Goal: Transaction & Acquisition: Purchase product/service

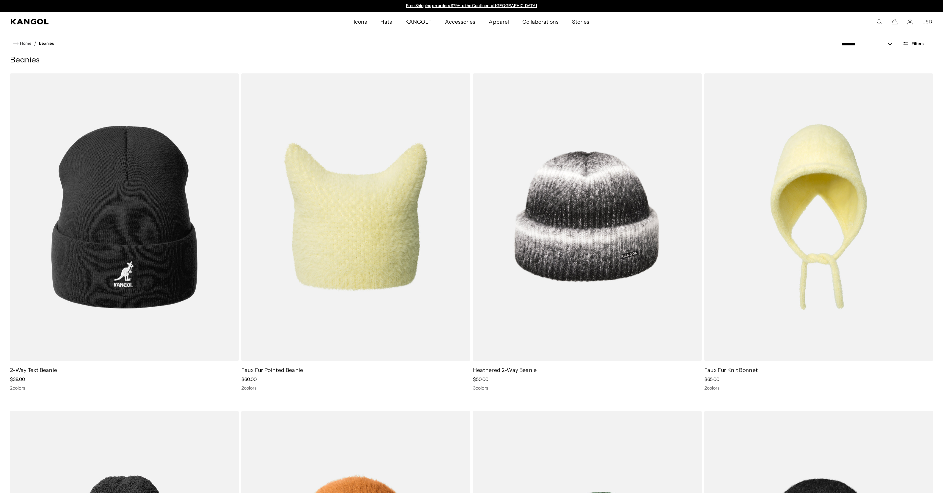
click at [919, 45] on span "Filters" at bounding box center [918, 43] width 12 height 5
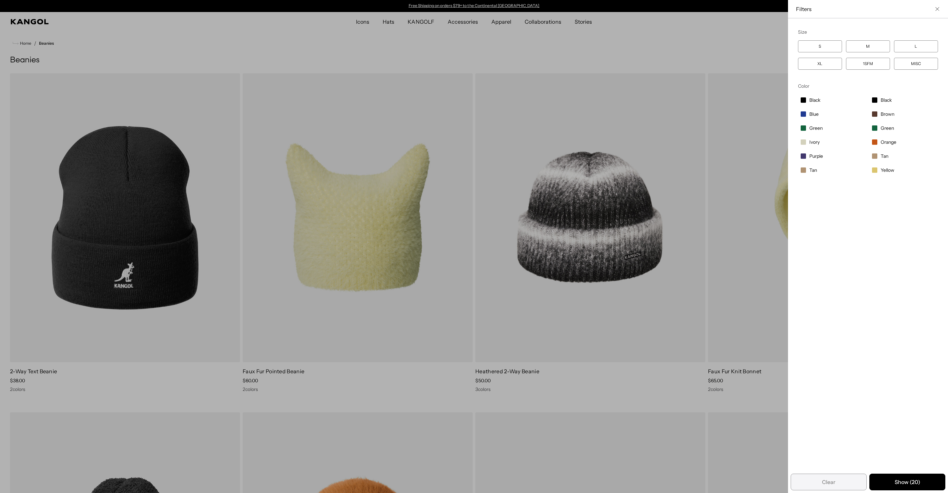
click at [872, 129] on span "Filter options" at bounding box center [874, 127] width 5 height 5
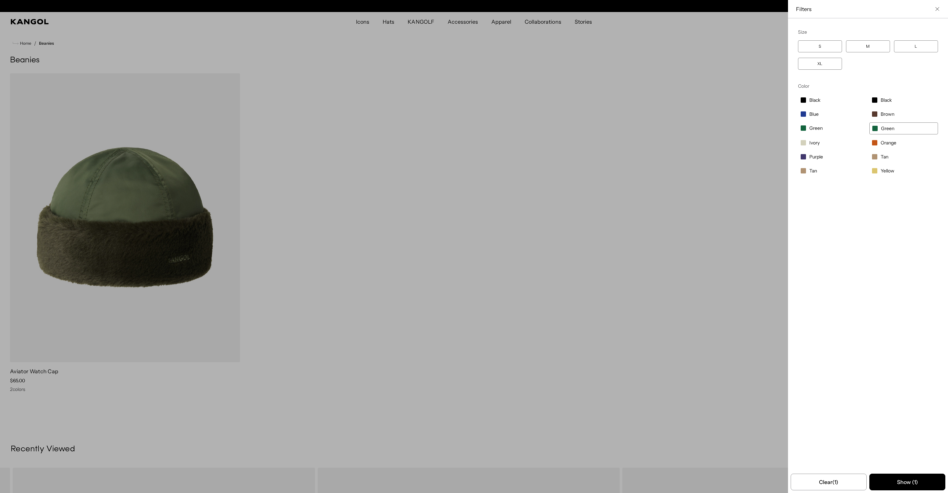
click at [804, 129] on label "Green" at bounding box center [832, 127] width 69 height 11
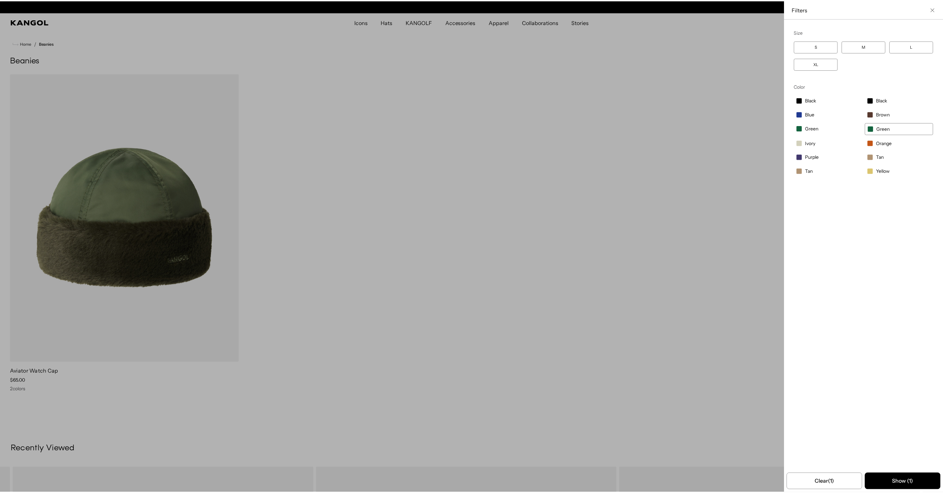
scroll to position [0, 137]
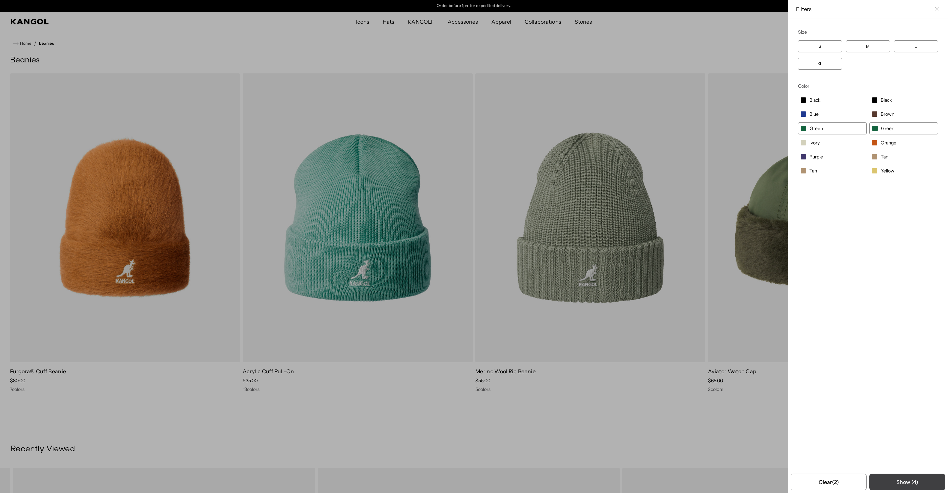
click at [890, 482] on button "Show ( 4 )" at bounding box center [908, 482] width 76 height 17
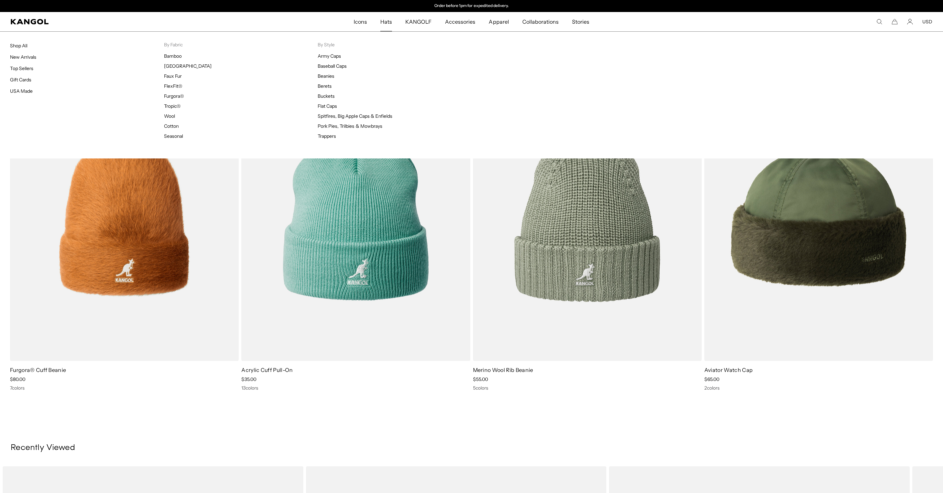
click at [391, 20] on span "Hats" at bounding box center [386, 21] width 12 height 19
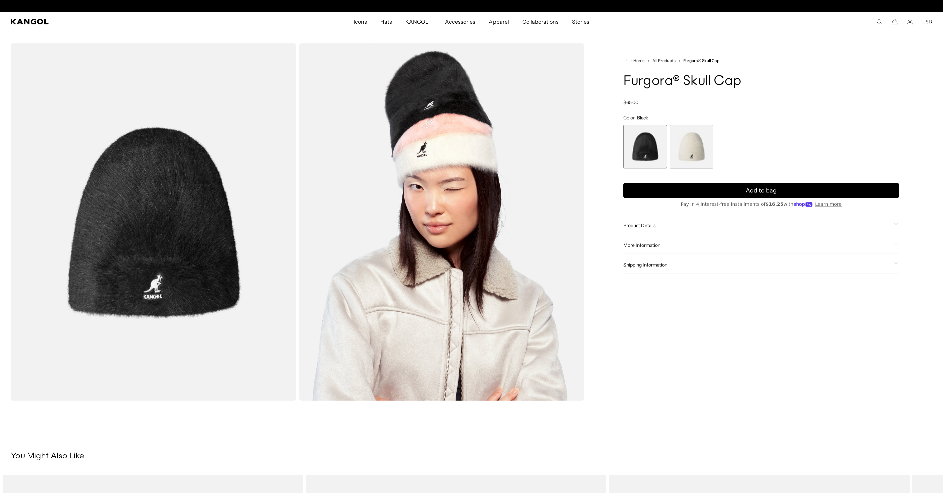
scroll to position [0, 137]
click at [692, 150] on span "2 of 2" at bounding box center [692, 147] width 44 height 44
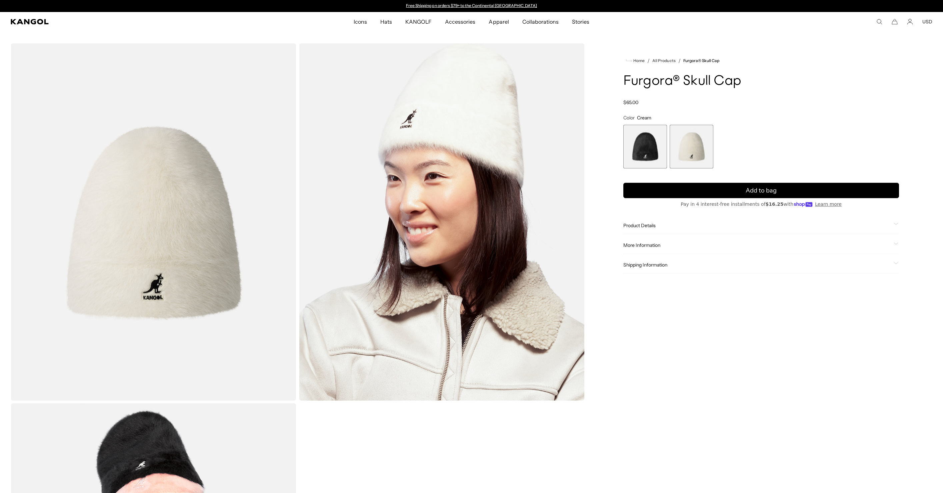
click at [657, 149] on span "1 of 2" at bounding box center [646, 147] width 44 height 44
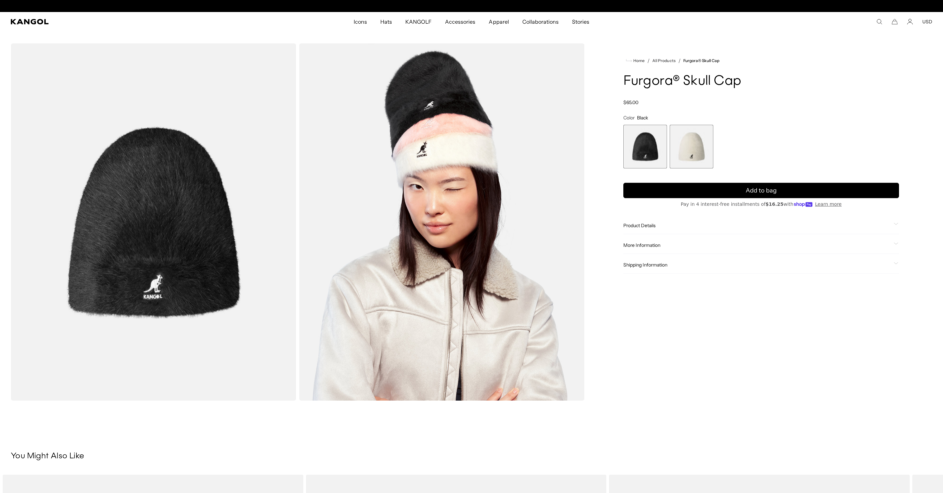
scroll to position [0, 137]
click at [709, 134] on span "2 of 2" at bounding box center [692, 147] width 44 height 44
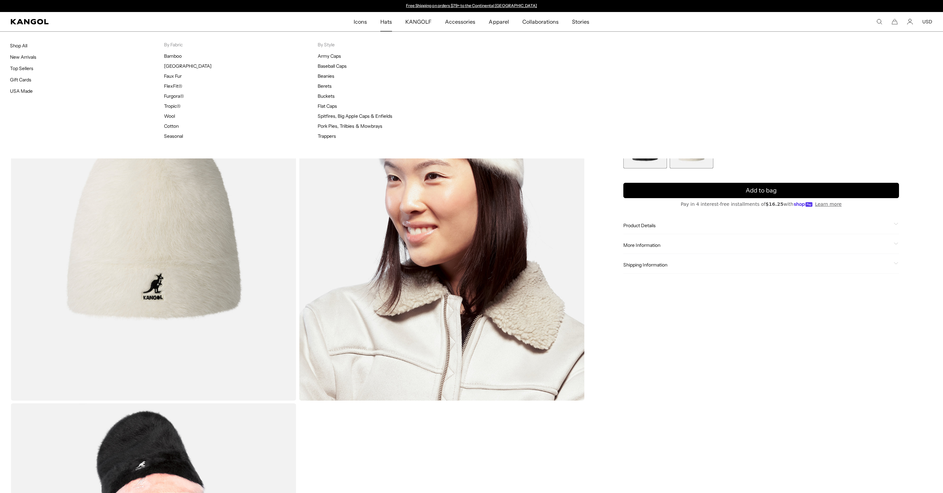
click at [396, 21] on link "Hats" at bounding box center [386, 21] width 25 height 19
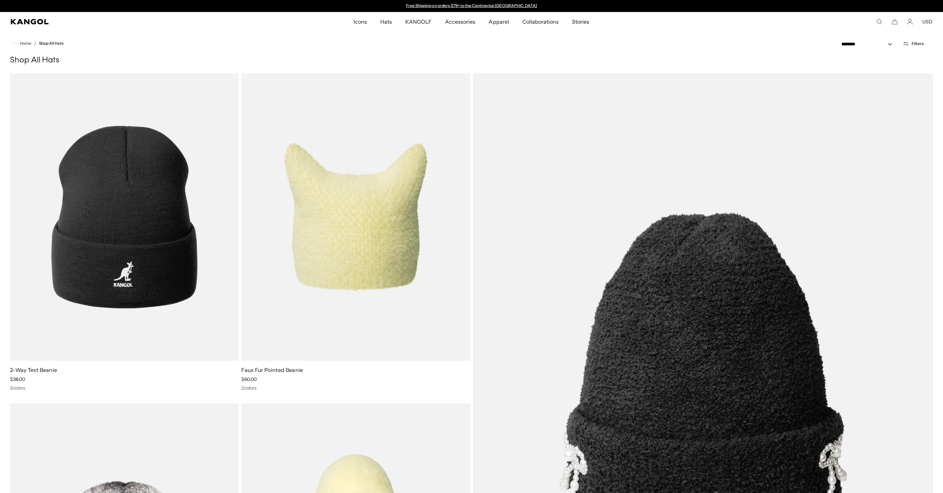
click at [916, 38] on div "**********" at bounding box center [886, 43] width 114 height 24
click at [916, 41] on span "Filters" at bounding box center [918, 43] width 12 height 5
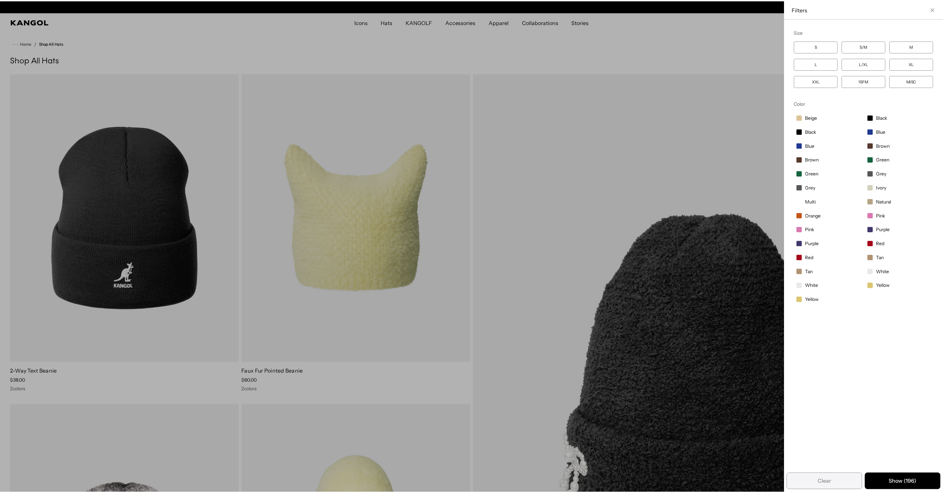
scroll to position [0, 137]
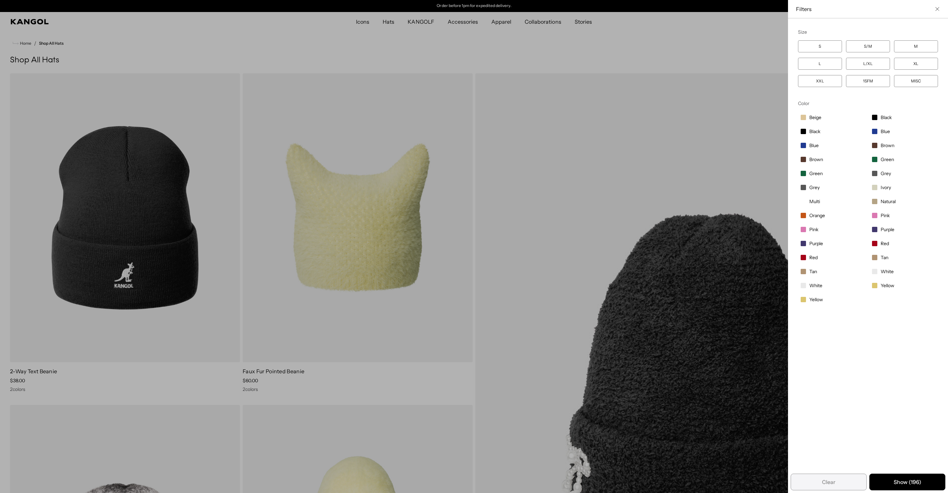
click at [872, 162] on span "Filter options" at bounding box center [874, 159] width 5 height 5
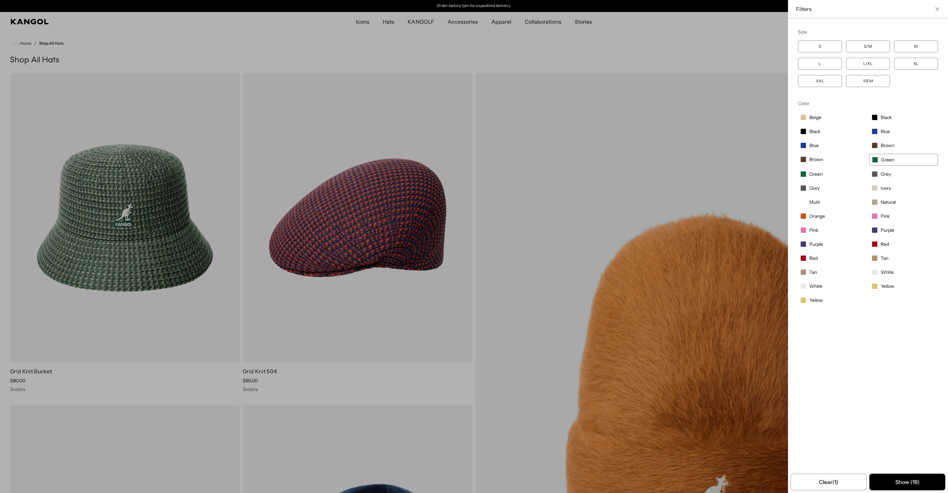
click at [801, 174] on span "Filter options" at bounding box center [803, 173] width 5 height 5
click at [906, 489] on button "Show ( 33 )" at bounding box center [908, 482] width 76 height 17
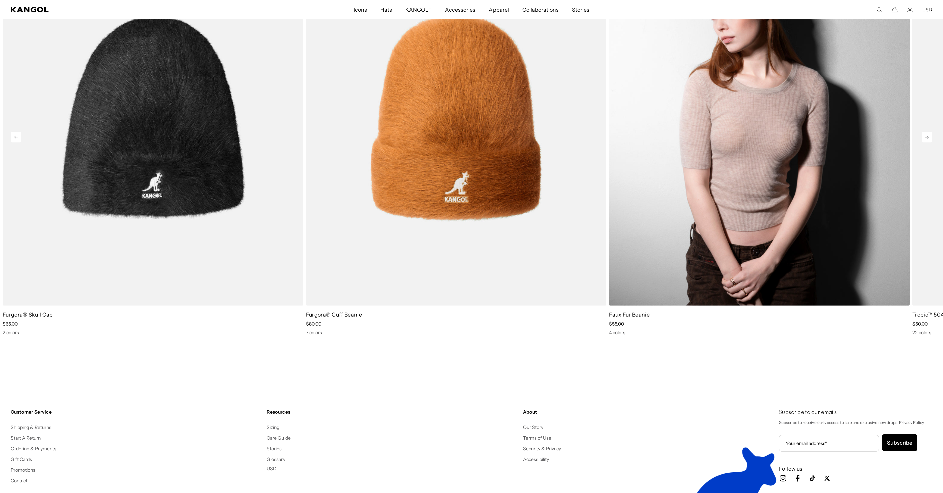
scroll to position [4412, 0]
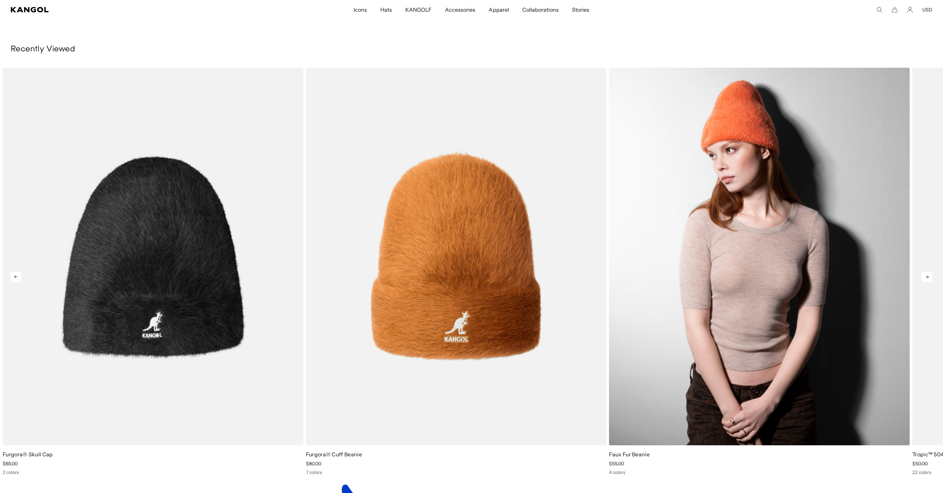
click at [753, 162] on img "3 of 4" at bounding box center [759, 256] width 301 height 377
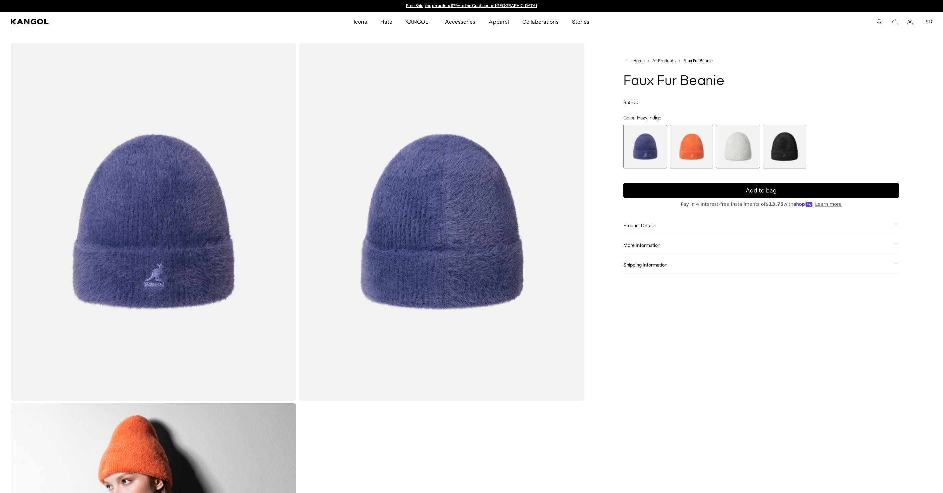
click at [666, 149] on span "1 of 4" at bounding box center [646, 147] width 44 height 44
click at [705, 151] on span "2 of 4" at bounding box center [692, 147] width 44 height 44
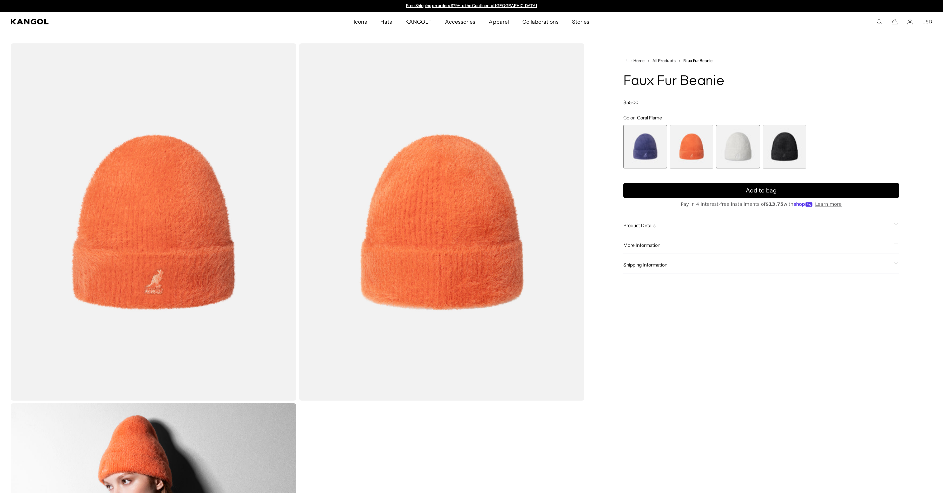
click at [735, 151] on span "3 of 4" at bounding box center [738, 147] width 44 height 44
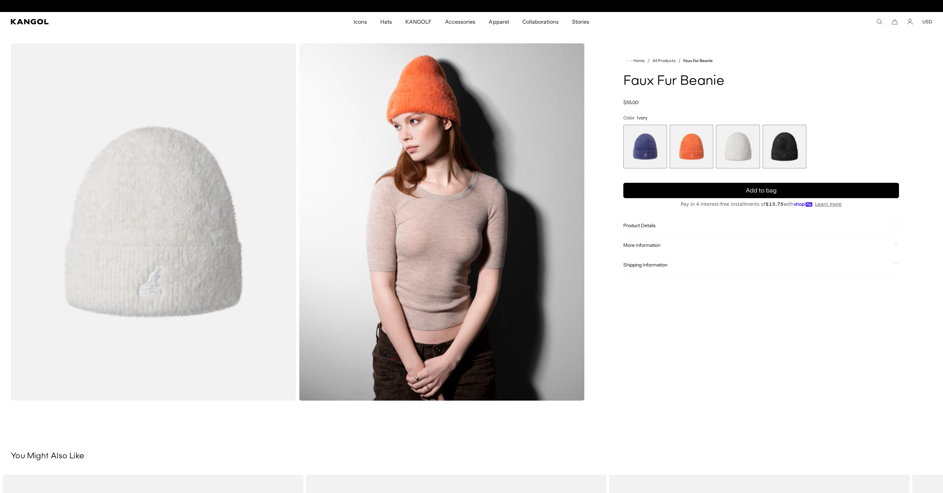
click at [779, 151] on span "4 of 4" at bounding box center [785, 147] width 44 height 44
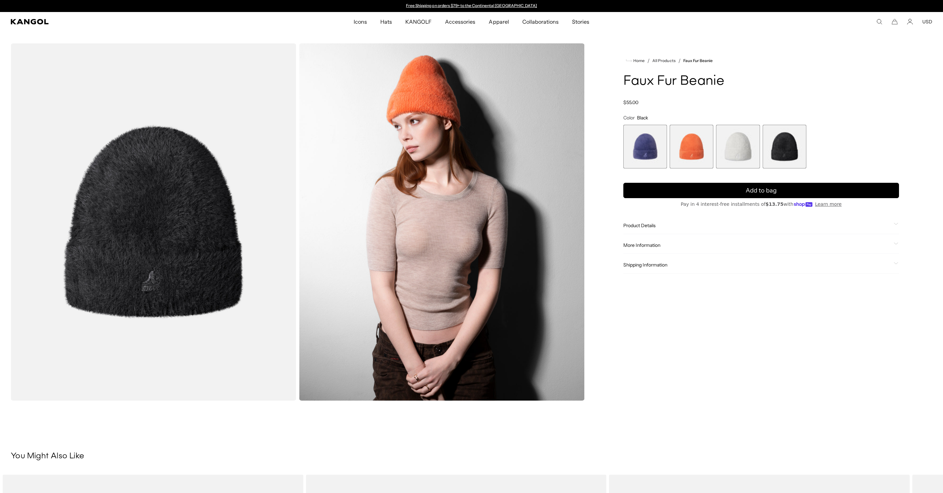
click at [639, 221] on div "Product Details The Faux Fur Beanie is in our top running for a Winter favorite…" at bounding box center [762, 225] width 276 height 17
click at [639, 224] on span "Product Details" at bounding box center [758, 225] width 268 height 6
click at [648, 269] on span "More Information" at bounding box center [758, 268] width 268 height 6
click at [636, 346] on span "Shipping Information" at bounding box center [758, 345] width 268 height 6
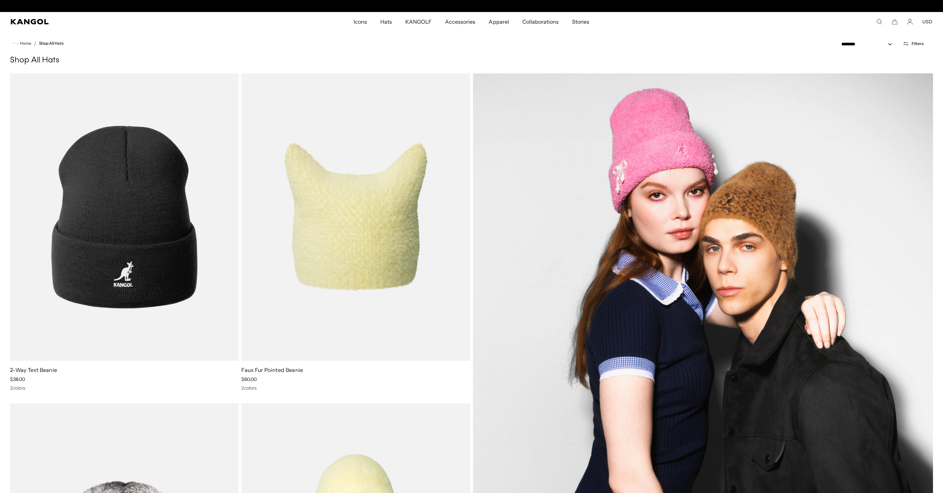
scroll to position [0, 137]
click at [639, 169] on img at bounding box center [703, 383] width 461 height 620
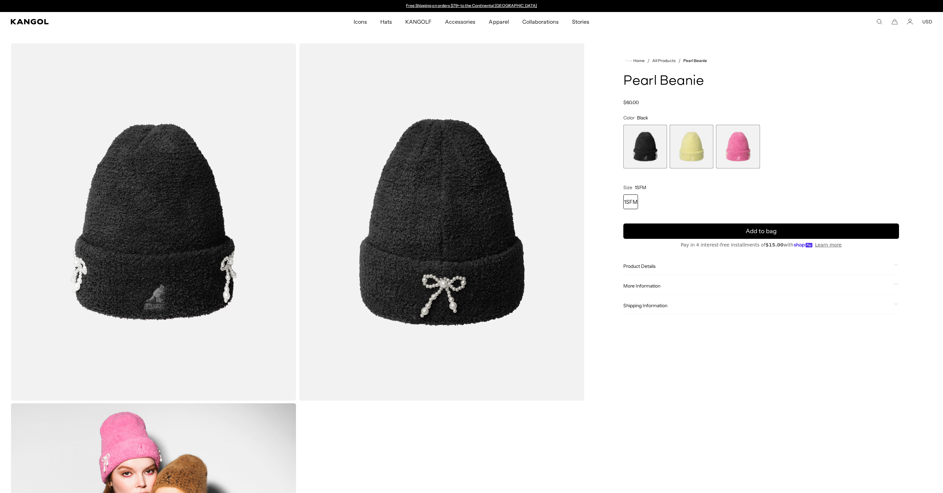
click at [677, 153] on span "2 of 3" at bounding box center [692, 147] width 44 height 44
click at [713, 152] on span "2 of 3" at bounding box center [692, 147] width 44 height 44
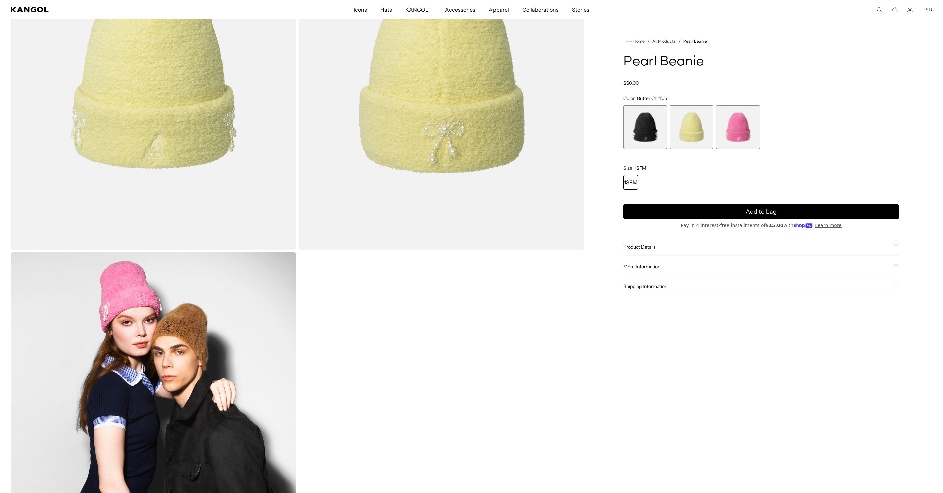
scroll to position [0, 137]
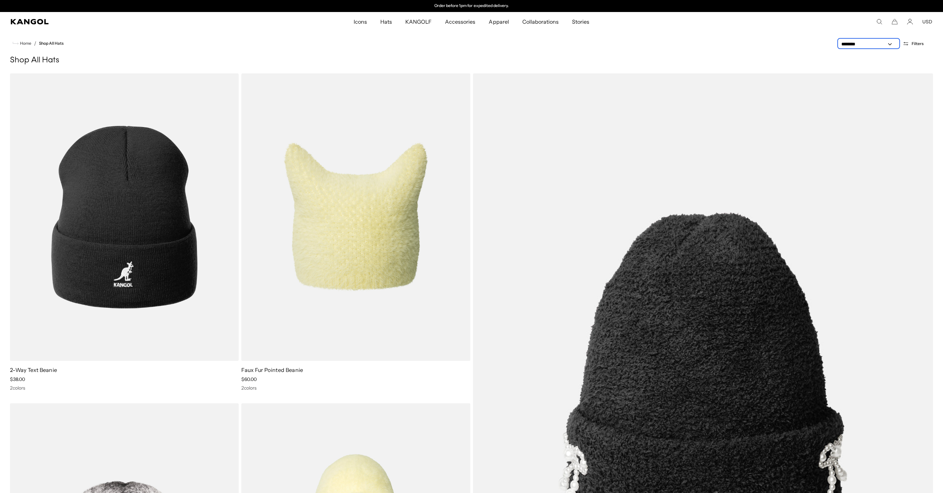
click at [881, 44] on select "**********" at bounding box center [869, 44] width 60 height 7
select select "*****"
click at [839, 41] on select "**********" at bounding box center [869, 44] width 60 height 7
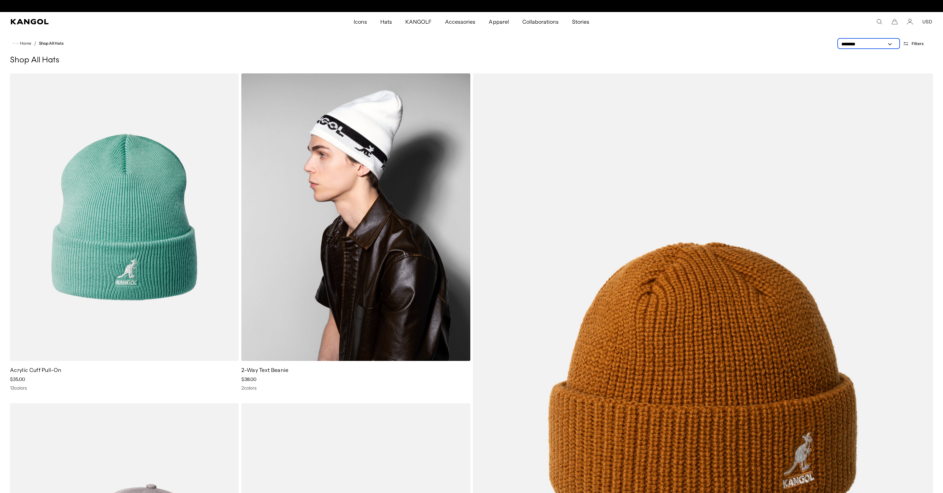
scroll to position [0, 137]
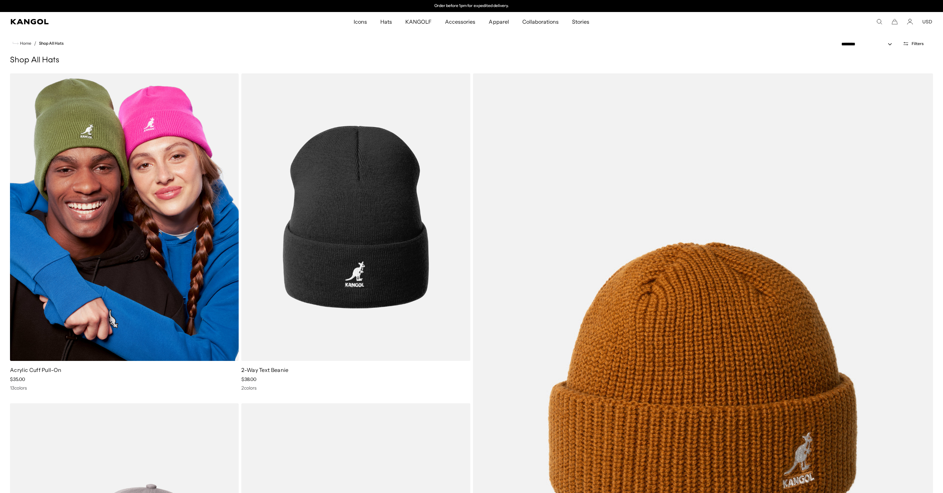
click at [154, 191] on img at bounding box center [124, 216] width 229 height 287
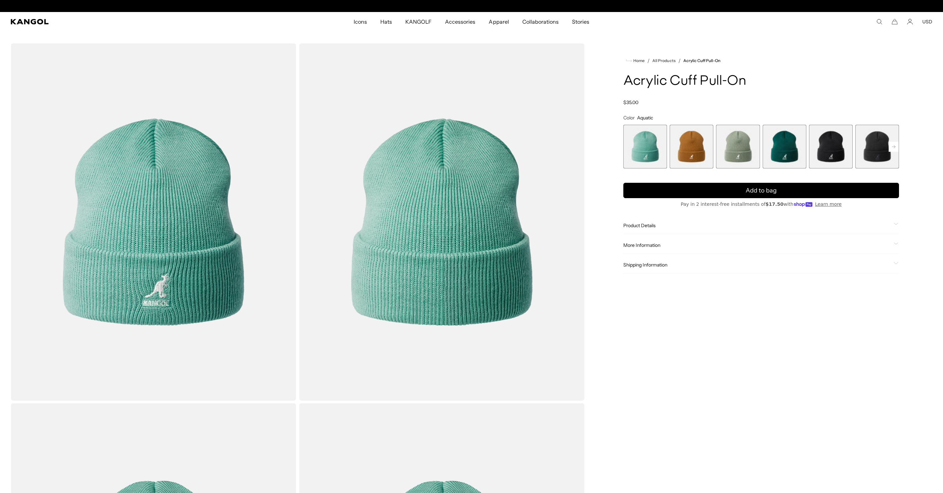
scroll to position [0, 137]
click at [693, 142] on span "2 of 13" at bounding box center [692, 147] width 44 height 44
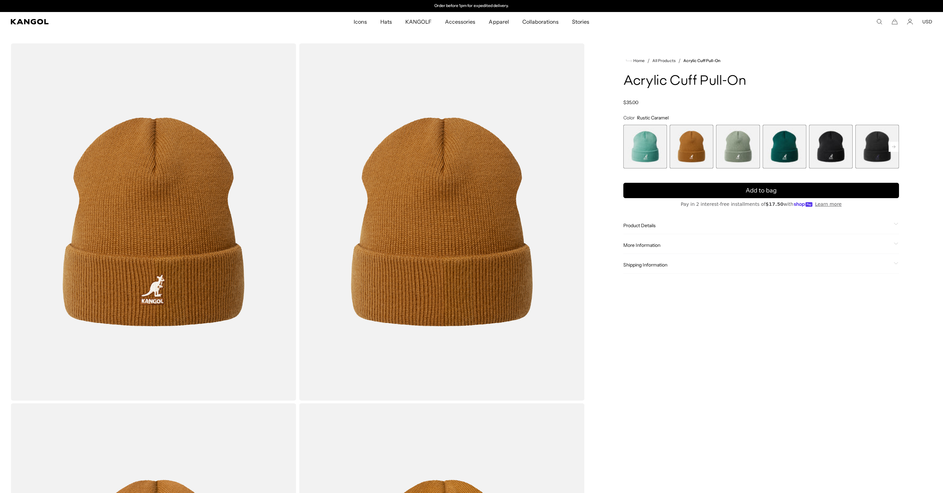
click at [793, 150] on span "4 of 13" at bounding box center [785, 147] width 44 height 44
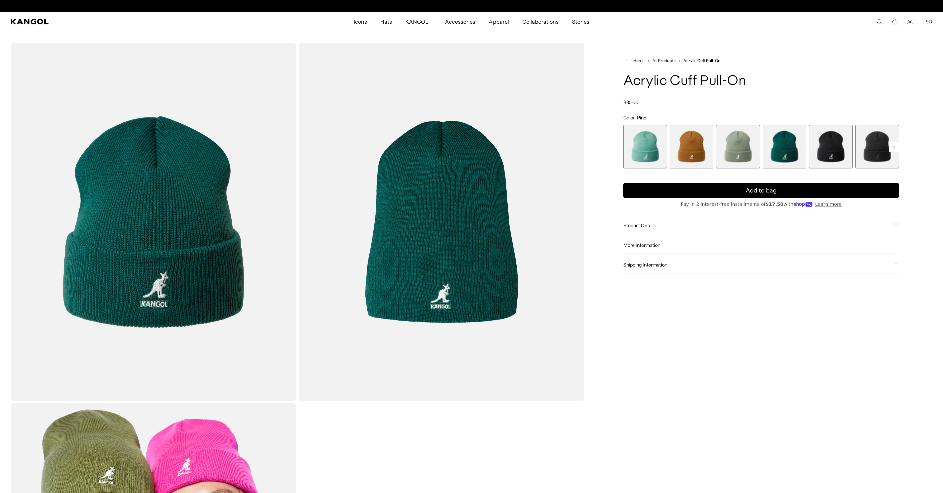
click at [692, 148] on span "2 of 13" at bounding box center [692, 147] width 44 height 44
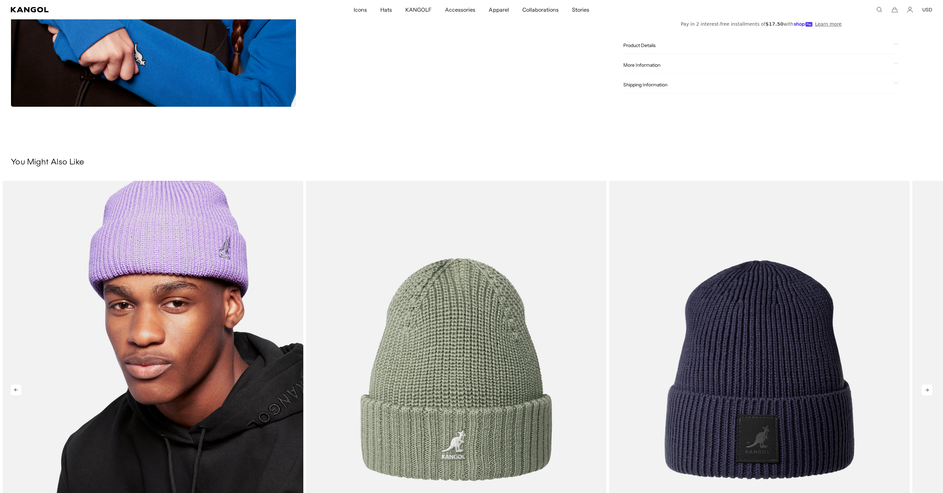
scroll to position [1265, 0]
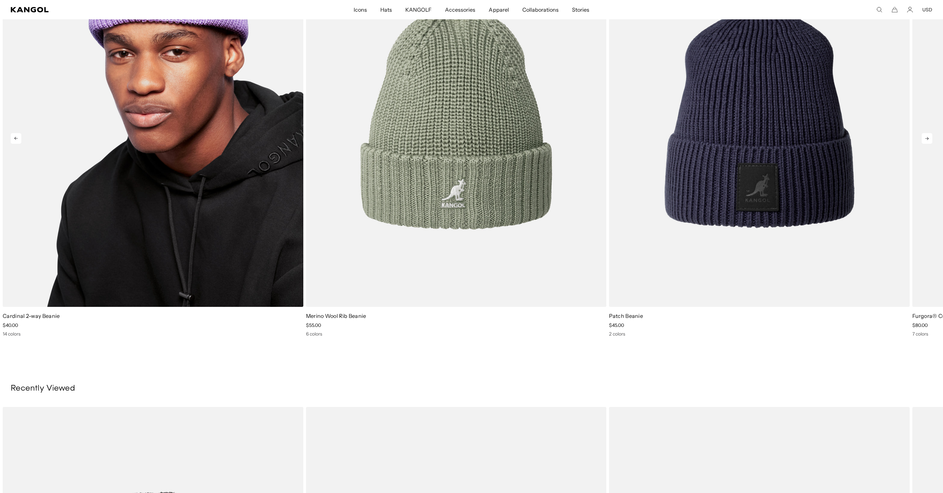
click at [202, 223] on img "1 of 5" at bounding box center [153, 117] width 301 height 377
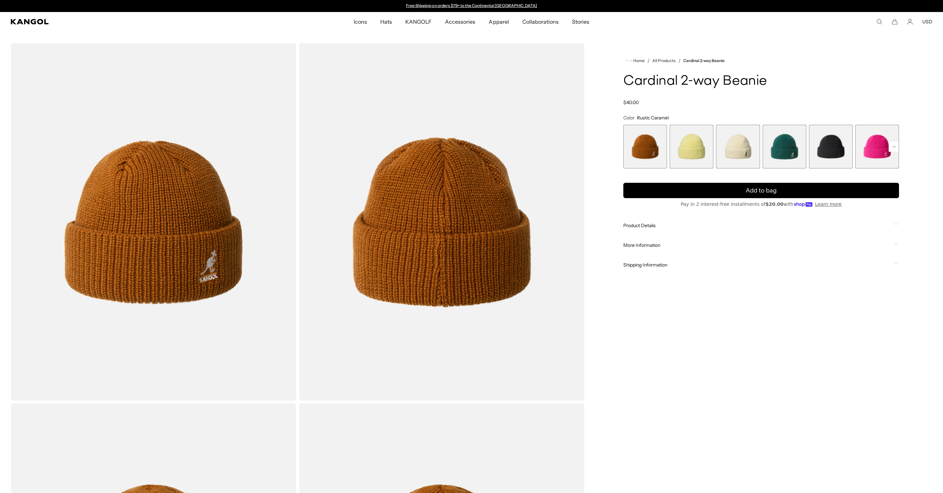
click at [787, 151] on span "4 of 14" at bounding box center [785, 147] width 44 height 44
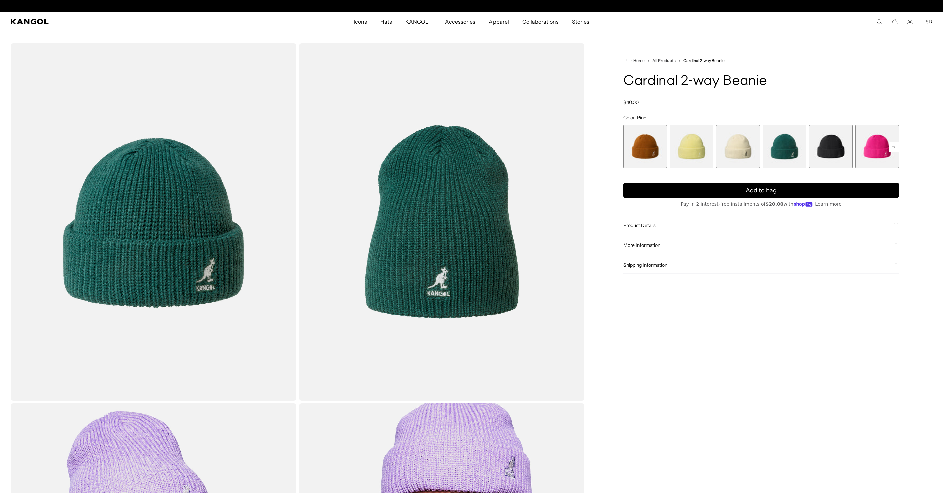
scroll to position [0, 137]
click at [894, 148] on rect at bounding box center [894, 147] width 10 height 10
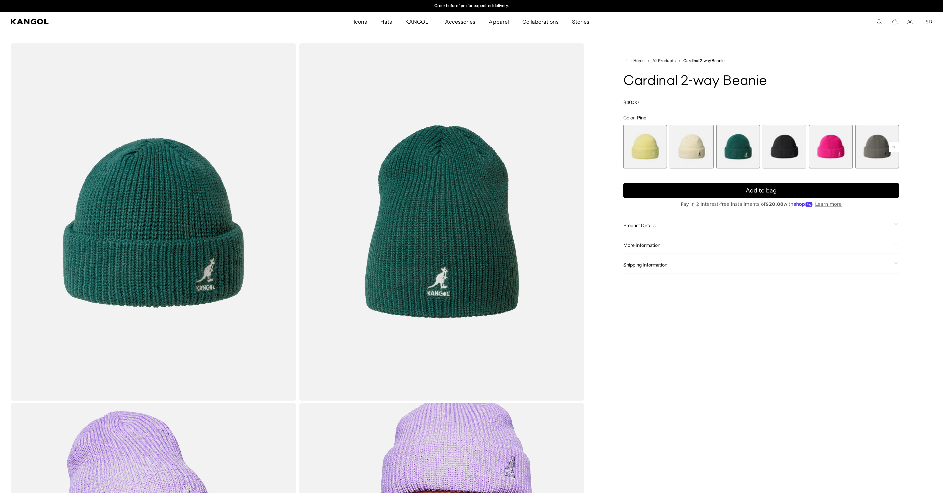
click at [894, 148] on rect at bounding box center [894, 147] width 10 height 10
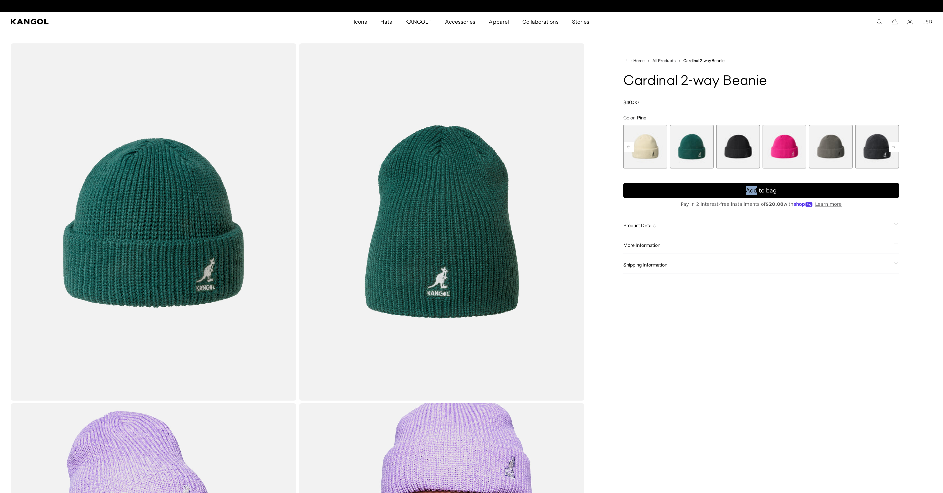
click at [894, 148] on rect at bounding box center [894, 147] width 10 height 10
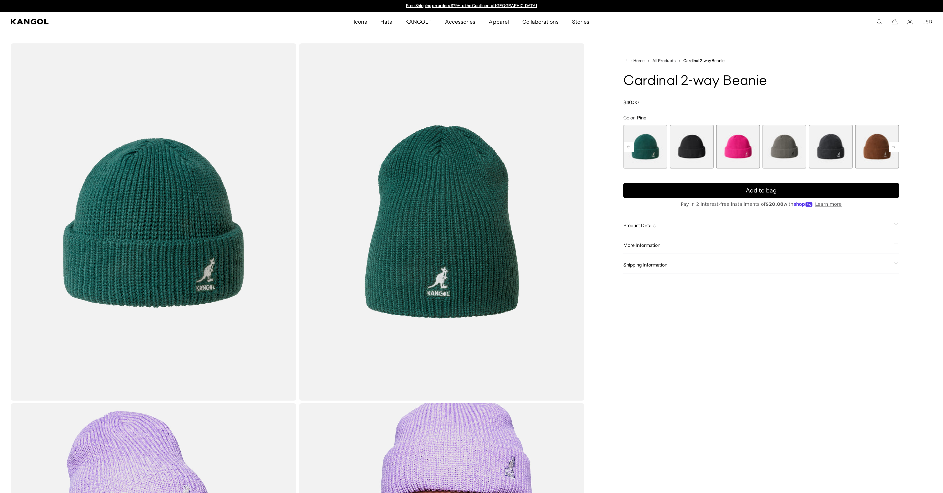
click at [894, 148] on rect at bounding box center [894, 147] width 10 height 10
click at [796, 151] on span "9 of 14" at bounding box center [785, 147] width 44 height 44
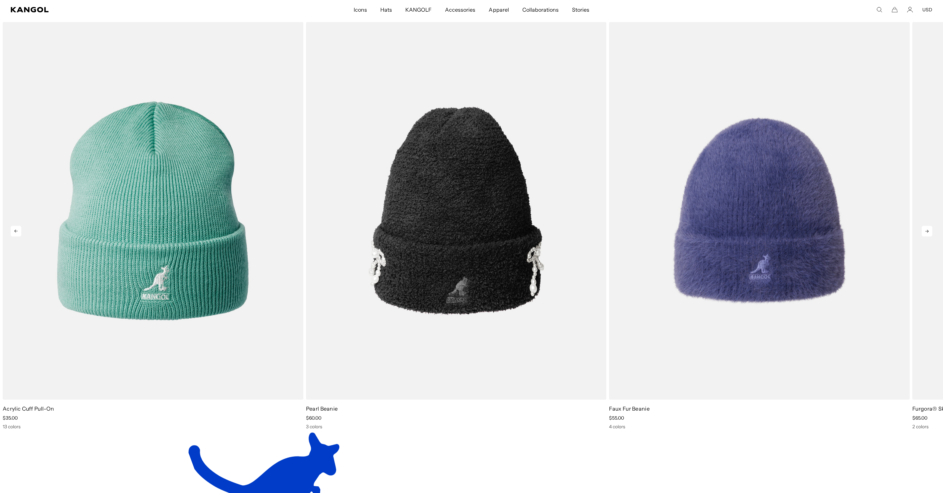
click at [929, 234] on icon at bounding box center [927, 231] width 11 height 11
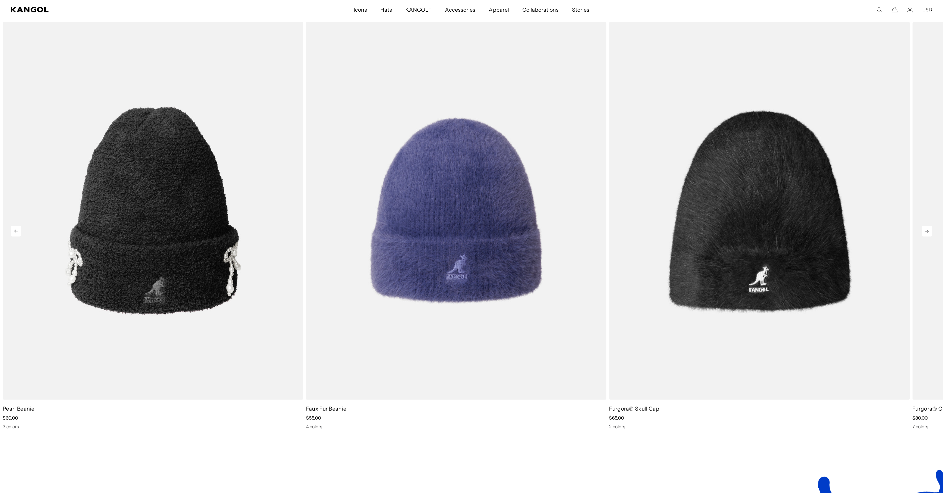
click at [926, 228] on icon at bounding box center [927, 231] width 11 height 11
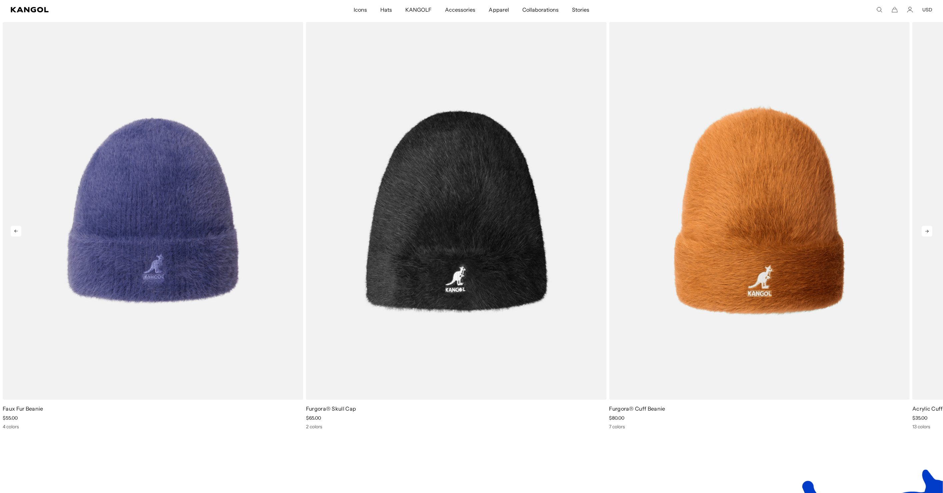
click at [928, 229] on icon at bounding box center [927, 231] width 11 height 11
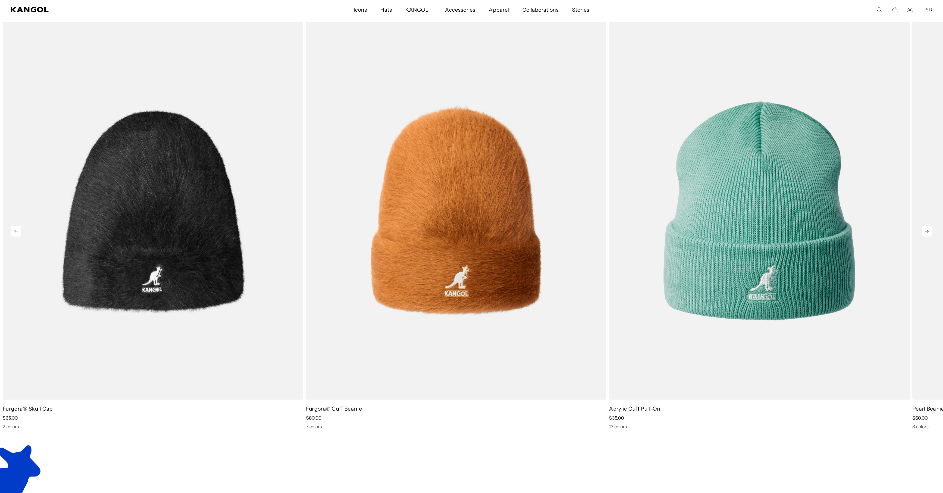
click at [928, 229] on icon at bounding box center [927, 231] width 11 height 11
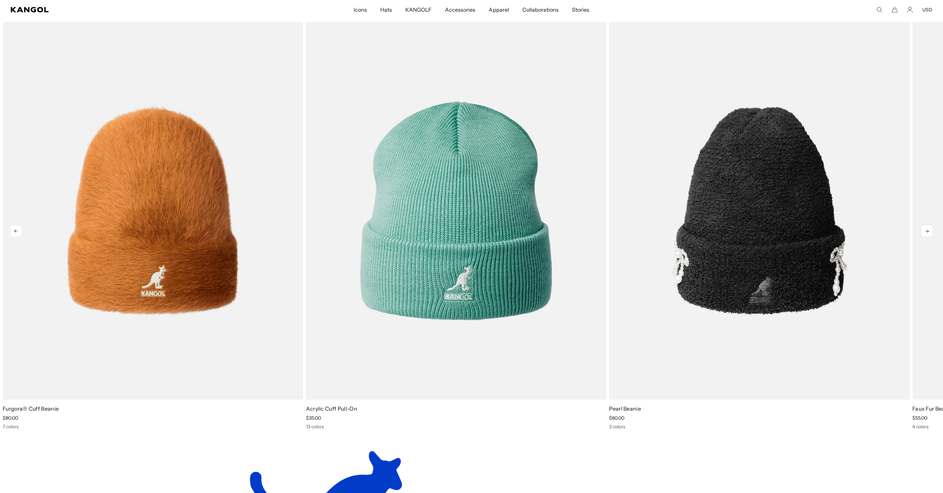
scroll to position [0, 137]
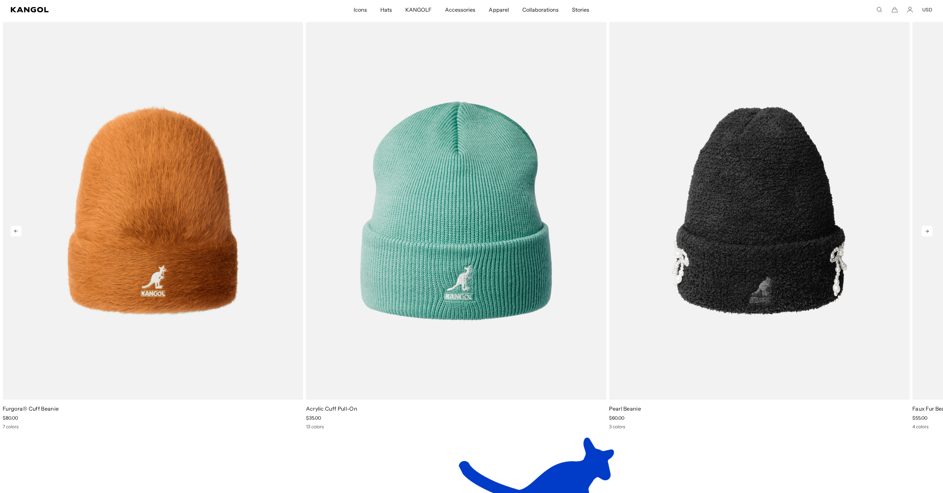
click at [928, 229] on icon at bounding box center [927, 231] width 11 height 11
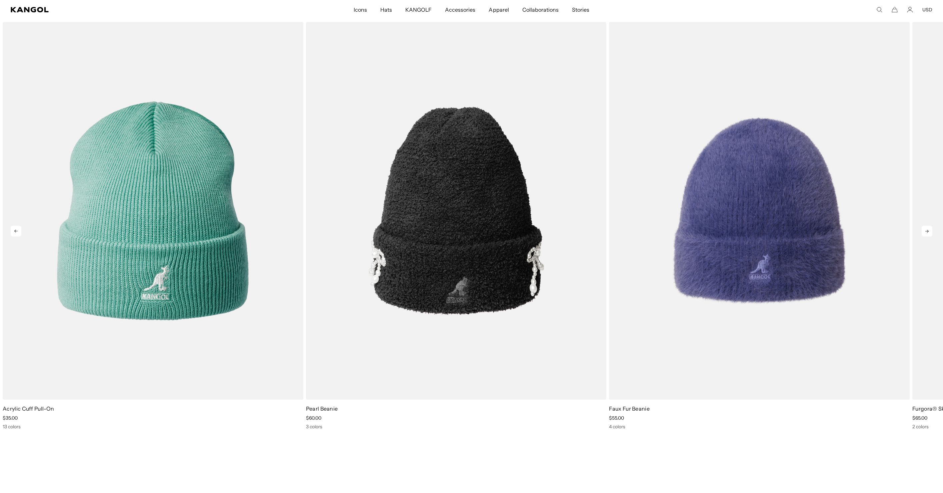
click at [928, 229] on icon at bounding box center [927, 231] width 11 height 11
